Goal: Task Accomplishment & Management: Manage account settings

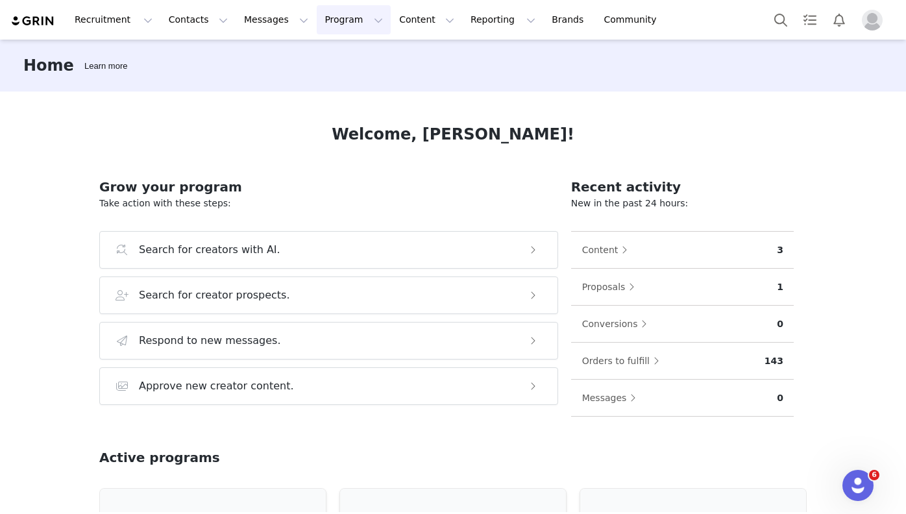
click at [332, 14] on button "Program Program" at bounding box center [354, 19] width 74 height 29
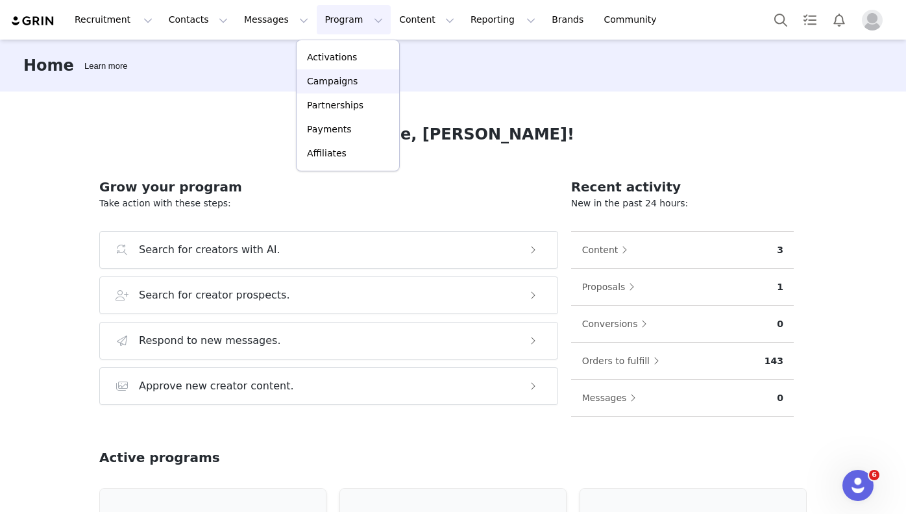
drag, startPoint x: 354, startPoint y: 84, endPoint x: 356, endPoint y: 75, distance: 10.1
click at [356, 75] on div "Campaigns" at bounding box center [347, 82] width 87 height 14
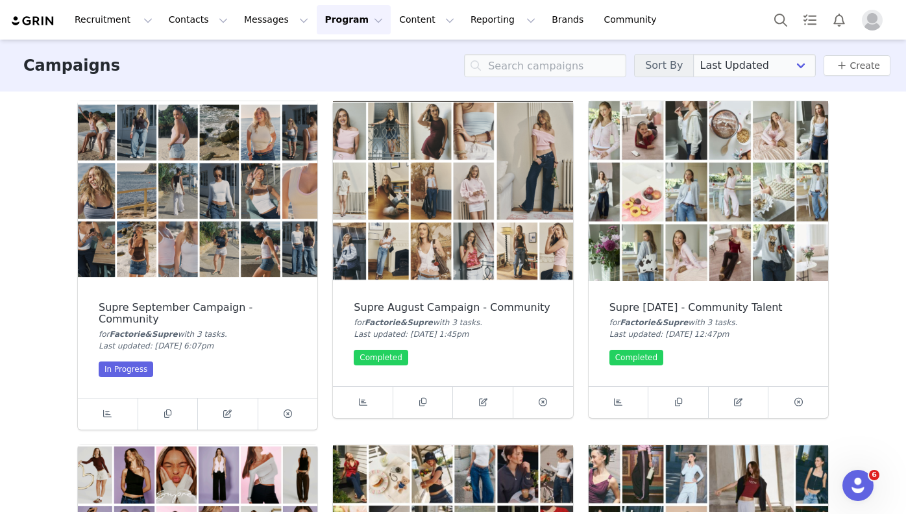
click at [200, 253] on img at bounding box center [198, 191] width 240 height 180
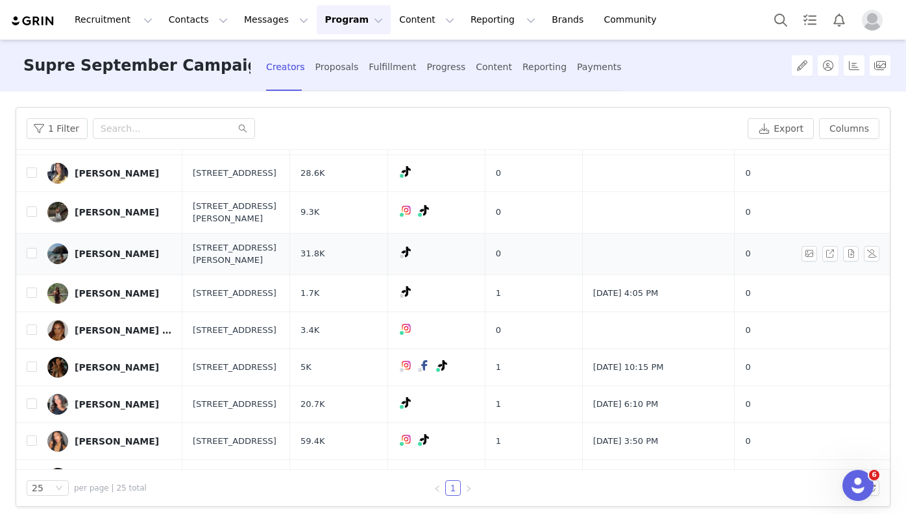
scroll to position [621, 0]
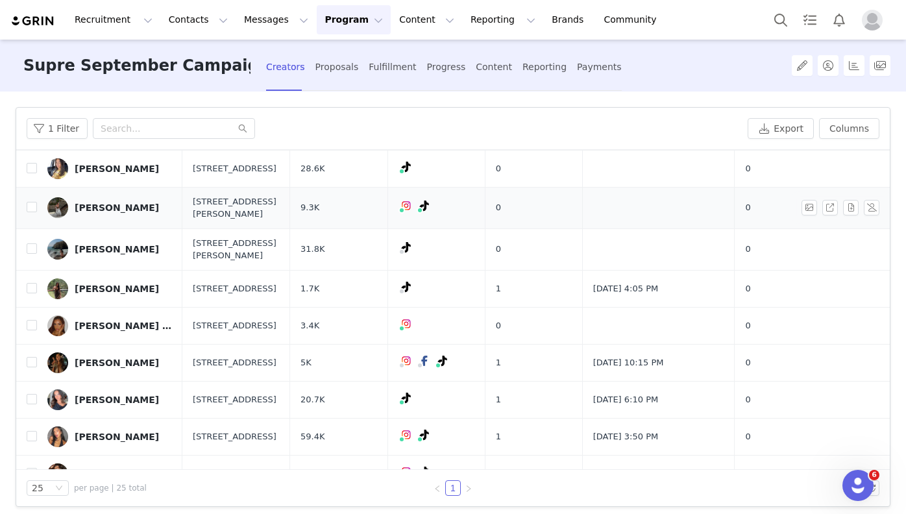
drag, startPoint x: 115, startPoint y: 167, endPoint x: 118, endPoint y: 161, distance: 7.3
click at [118, 197] on link "[PERSON_NAME]" at bounding box center [109, 207] width 125 height 21
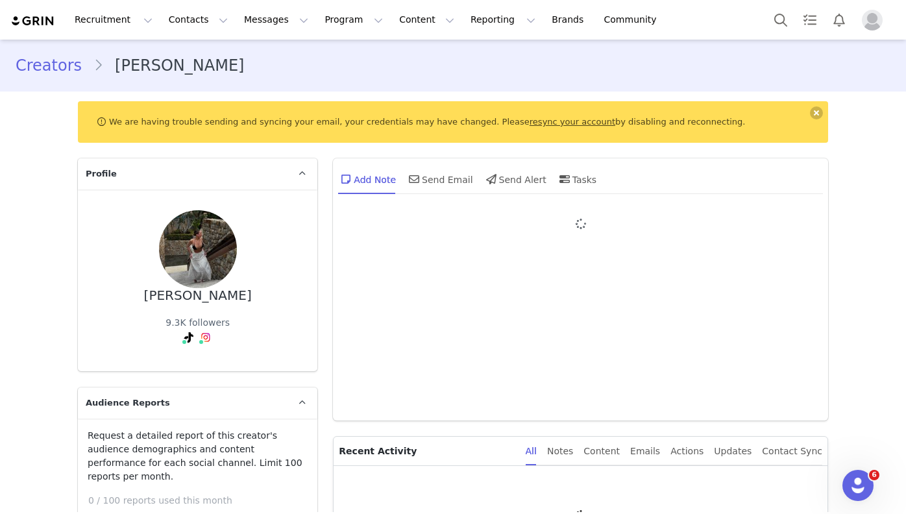
type input "+1 ([GEOGRAPHIC_DATA])"
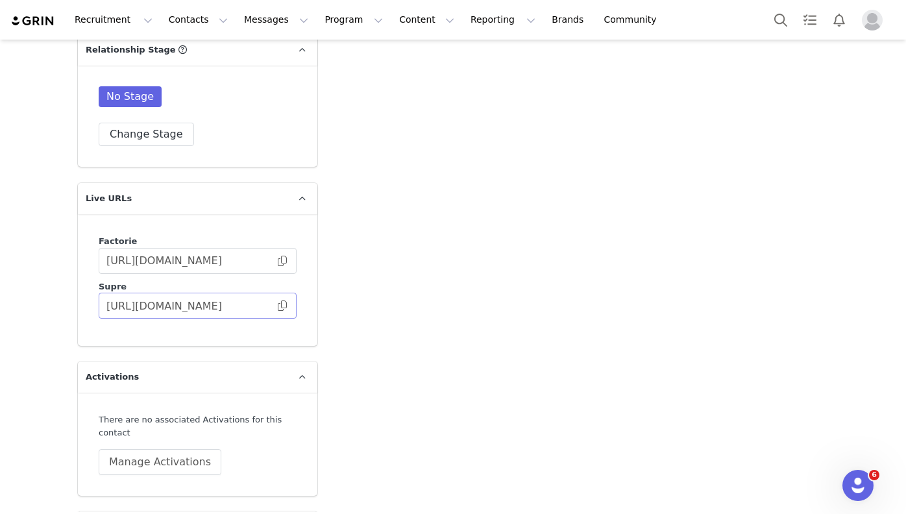
scroll to position [2649, 0]
click at [282, 304] on span at bounding box center [282, 304] width 13 height 0
